Goal: Find specific page/section: Find specific page/section

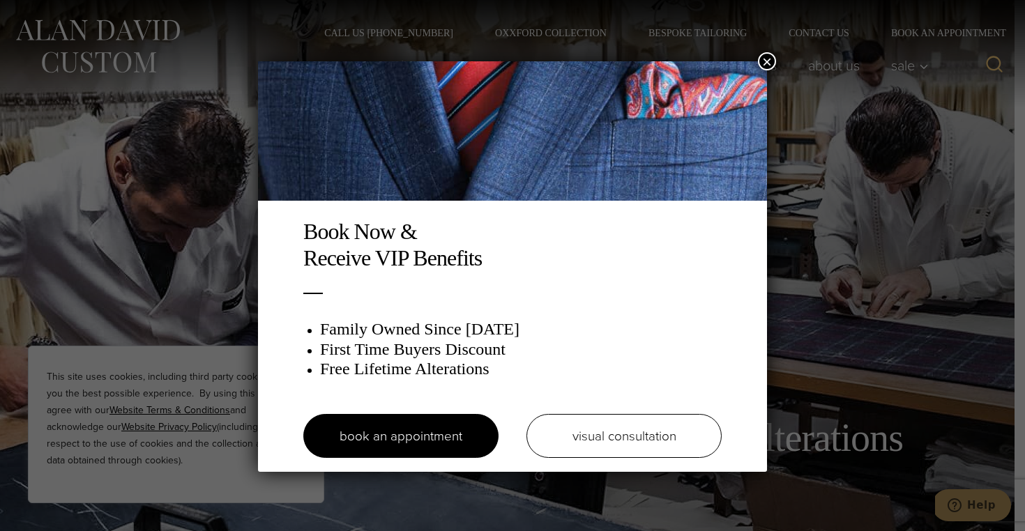
click at [769, 63] on button "×" at bounding box center [767, 61] width 18 height 18
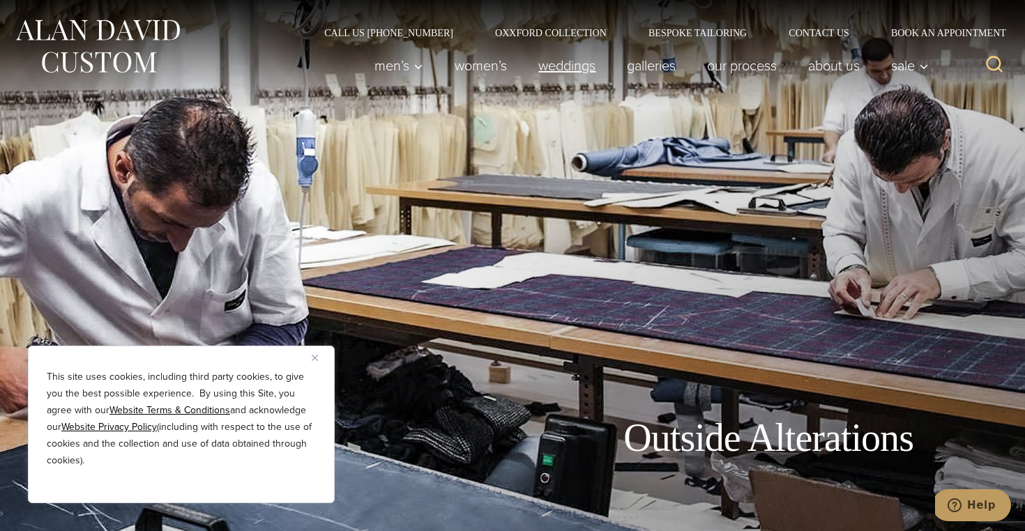
click at [579, 66] on link "weddings" at bounding box center [567, 66] width 89 height 28
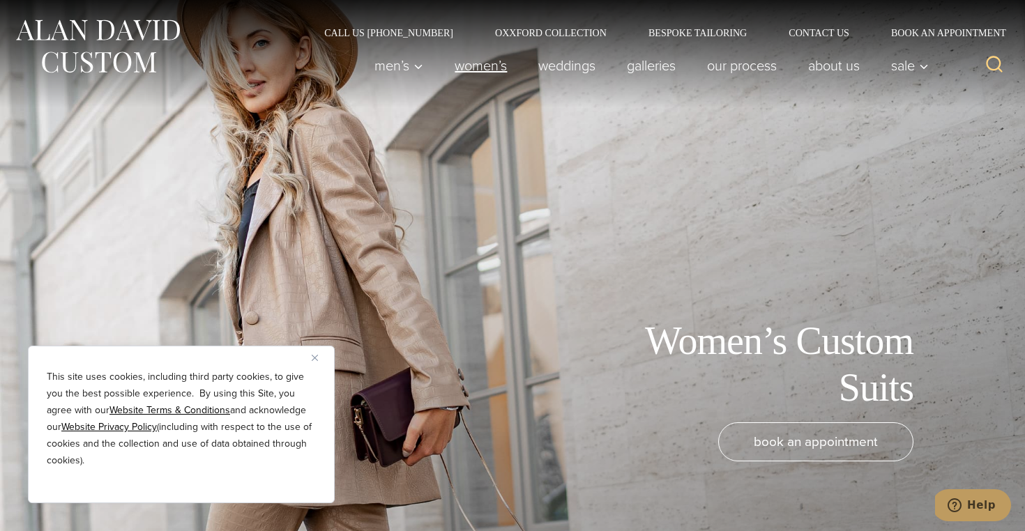
click at [473, 70] on link "Women’s" at bounding box center [481, 66] width 84 height 28
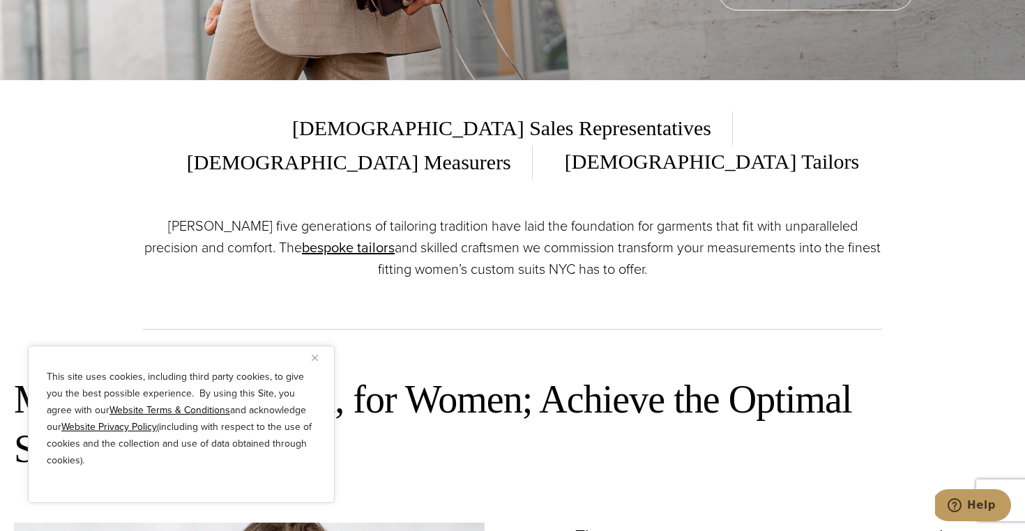
scroll to position [450, 0]
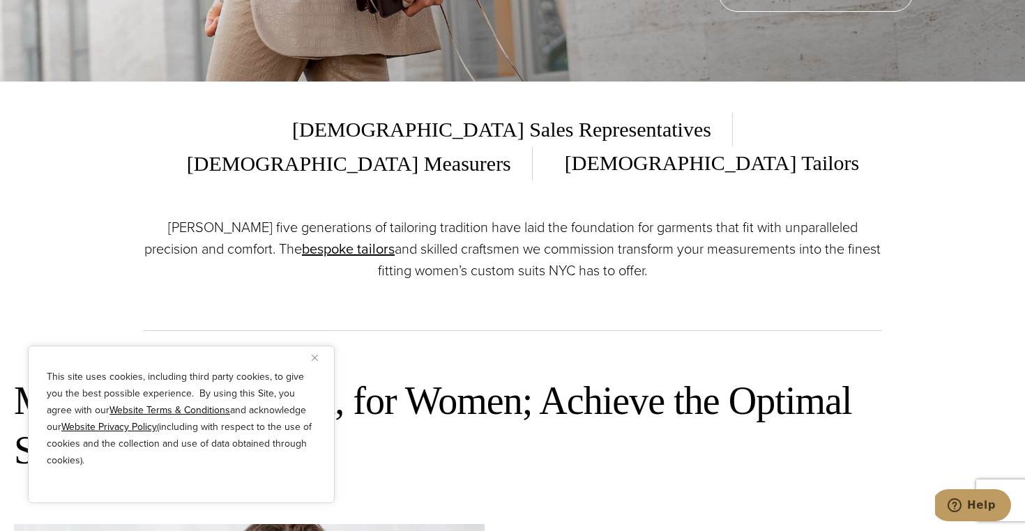
click at [769, 146] on span "[DEMOGRAPHIC_DATA] Tailors" at bounding box center [701, 163] width 315 height 34
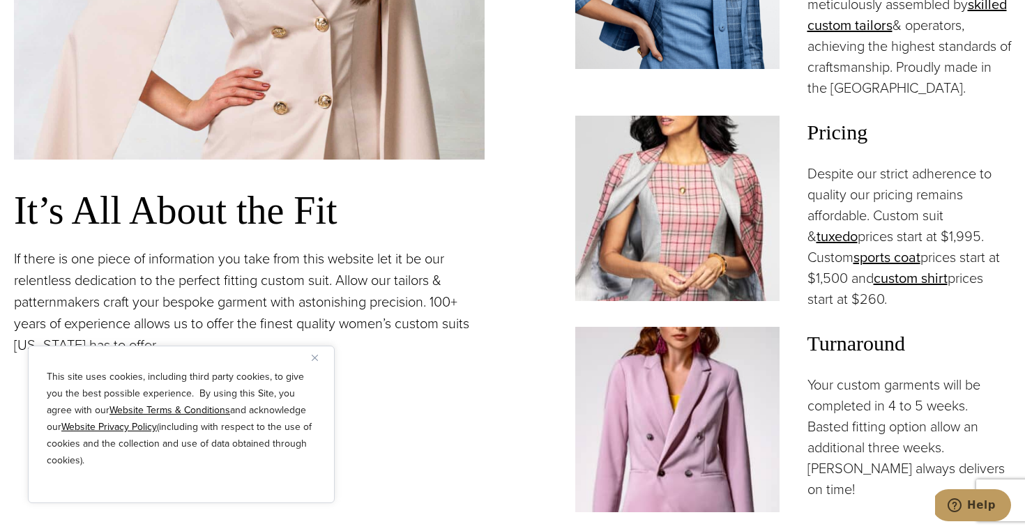
scroll to position [1233, 0]
